Goal: Information Seeking & Learning: Learn about a topic

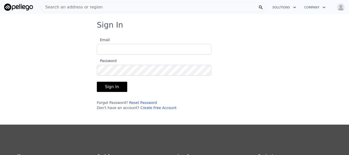
click at [117, 6] on div "Search an address or region" at bounding box center [154, 7] width 226 height 10
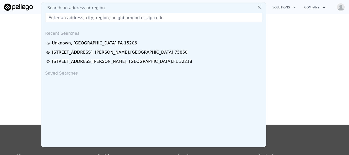
click at [105, 18] on input "text" at bounding box center [153, 17] width 217 height 9
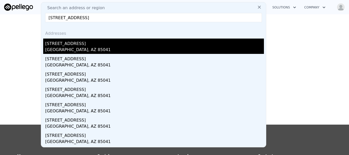
type input "[STREET_ADDRESS]"
click at [90, 48] on div "[GEOGRAPHIC_DATA], AZ 85041" at bounding box center [154, 50] width 219 height 7
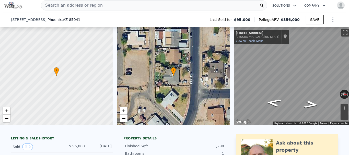
scroll to position [148, 0]
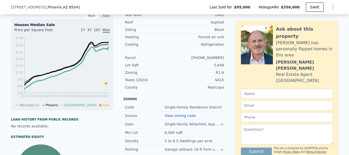
click at [114, 36] on div "LISTING & SALE HISTORY Sold 0 $ 95,000 [DATE] Rent Sale Rent over time Price pe…" at bounding box center [118, 92] width 215 height 208
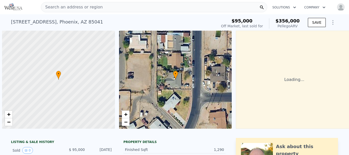
scroll to position [0, 2]
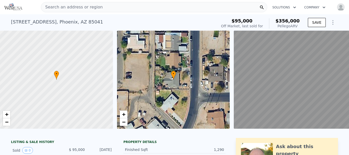
click at [136, 8] on div "Search an address or region" at bounding box center [154, 7] width 227 height 10
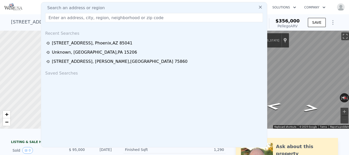
click at [92, 17] on input "text" at bounding box center [154, 17] width 218 height 9
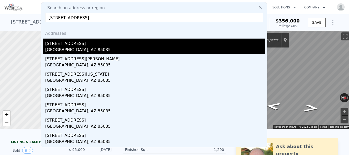
type input "6907 W Wilshire Dr, Phoenix, AZ 85035"
click at [95, 46] on div "[STREET_ADDRESS]" at bounding box center [155, 43] width 220 height 8
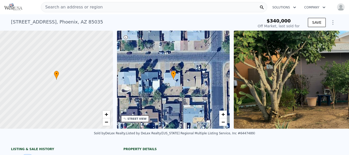
click at [70, 8] on span "Search an address or region" at bounding box center [72, 7] width 62 height 6
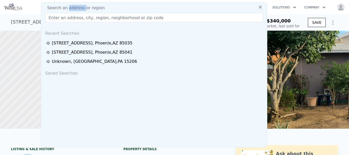
click at [76, 18] on input "text" at bounding box center [154, 17] width 218 height 9
click at [259, 7] on icon at bounding box center [260, 7] width 3 height 3
click at [257, 7] on div at bounding box center [262, 7] width 10 height 10
